Goal: Information Seeking & Learning: Learn about a topic

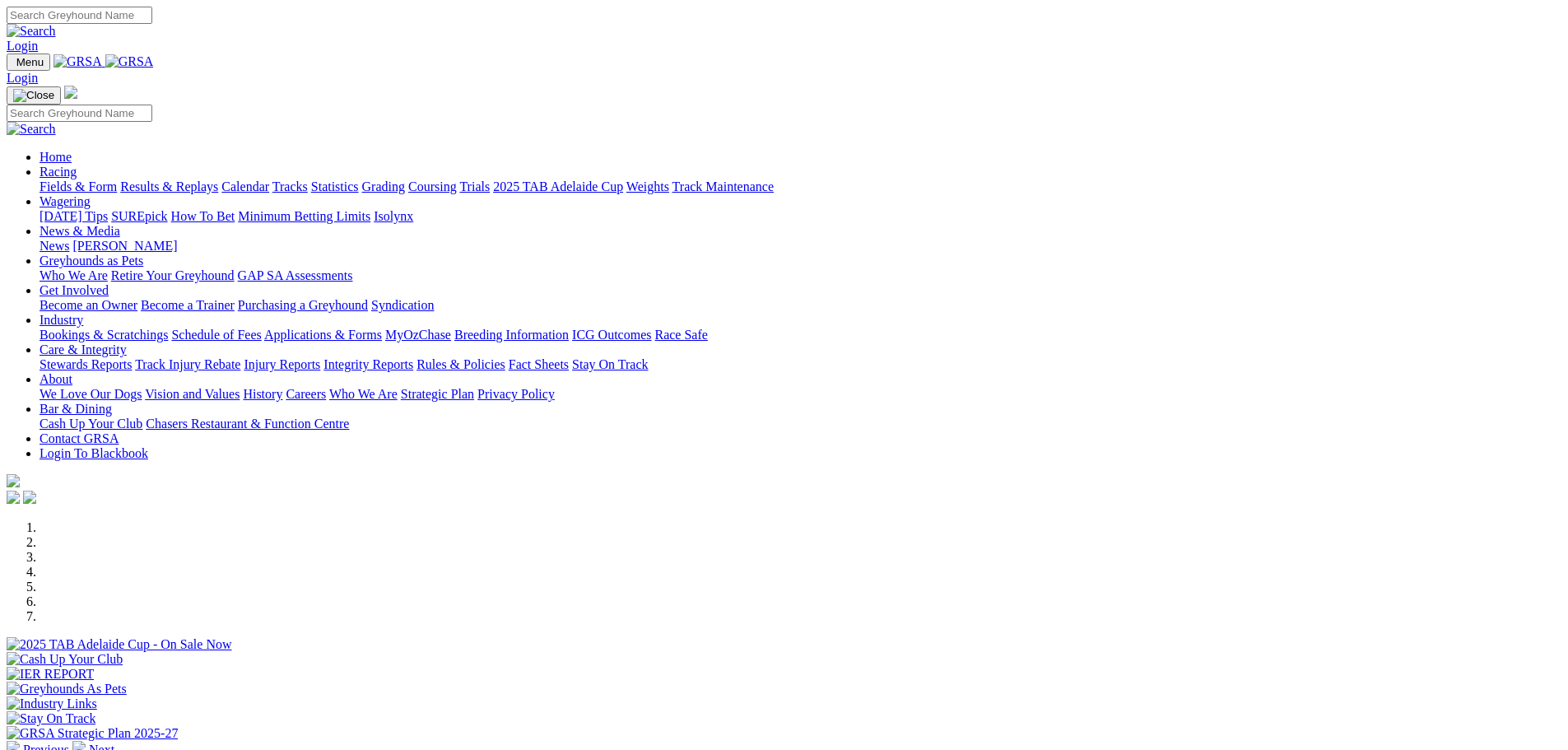
click at [132, 357] on link "Stewards Reports" at bounding box center [85, 364] width 92 height 14
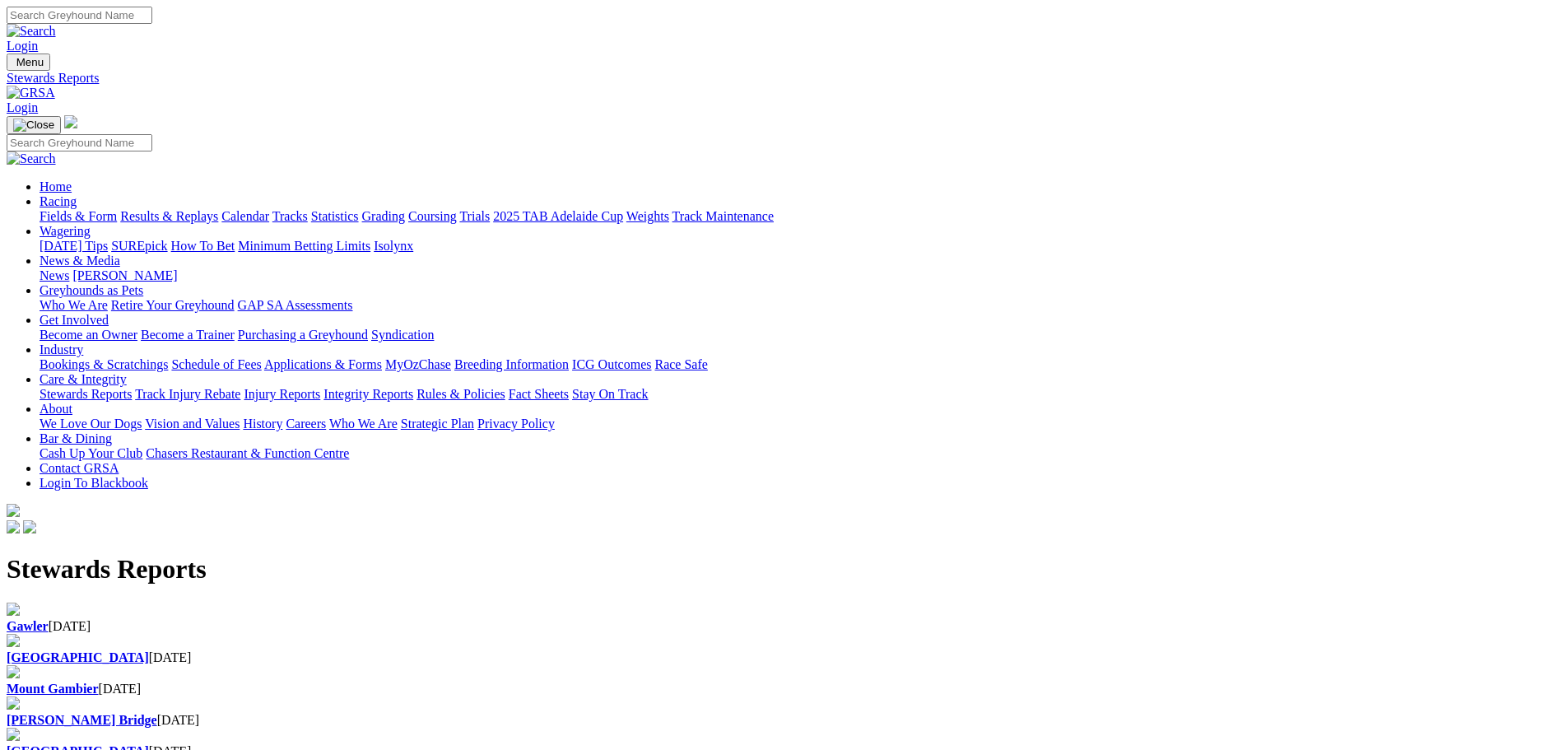
click at [149, 651] on b "[GEOGRAPHIC_DATA]" at bounding box center [78, 657] width 142 height 14
click at [49, 619] on b "Gawler" at bounding box center [27, 626] width 42 height 14
